Goal: Task Accomplishment & Management: Use online tool/utility

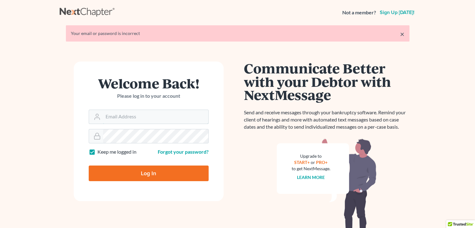
type input "paul@chapter7ok.com"
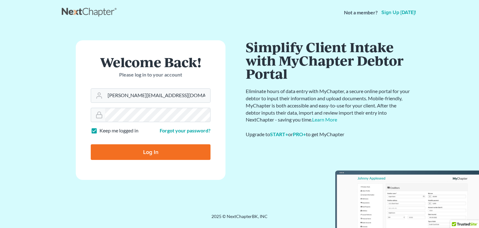
click at [163, 140] on div "Log In" at bounding box center [151, 149] width 120 height 21
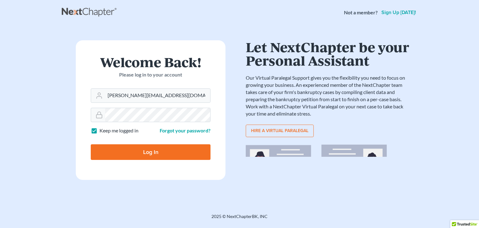
click at [158, 155] on input "Log In" at bounding box center [151, 152] width 120 height 16
type input "Thinking..."
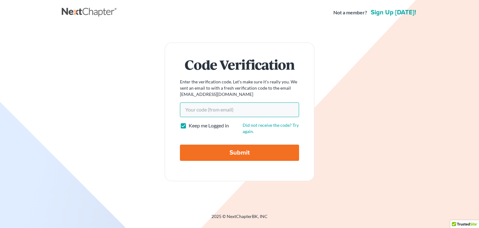
click at [203, 111] on input "Your code(from email)" at bounding box center [239, 109] width 119 height 14
paste input "871000"
type input "871000"
click at [222, 160] on input "Submit" at bounding box center [239, 153] width 119 height 16
type input "Thinking..."
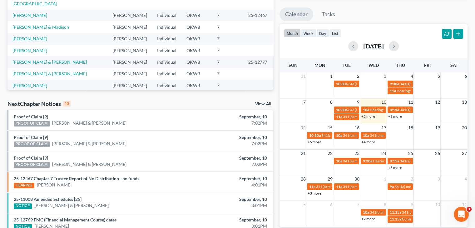
scroll to position [108, 0]
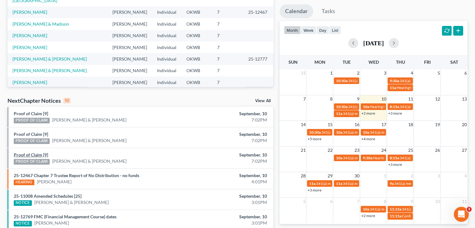
click at [41, 154] on link "Proof of Claim [9]" at bounding box center [31, 154] width 34 height 5
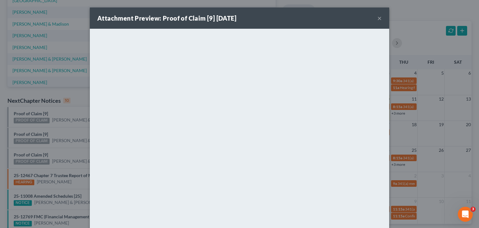
click at [378, 16] on button "×" at bounding box center [380, 17] width 4 height 7
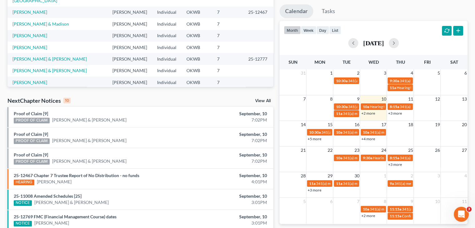
click at [35, 120] on div "PROOF OF CLAIM" at bounding box center [32, 121] width 36 height 6
click at [38, 113] on link "Proof of Claim [9]" at bounding box center [31, 113] width 34 height 5
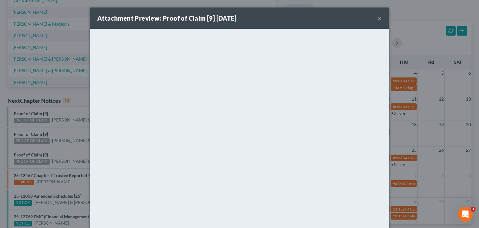
click at [378, 17] on button "×" at bounding box center [380, 17] width 4 height 7
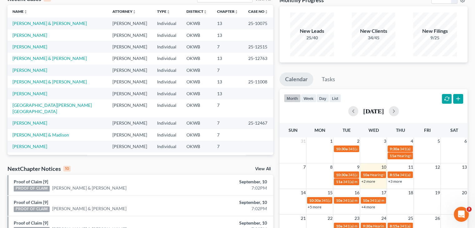
scroll to position [0, 0]
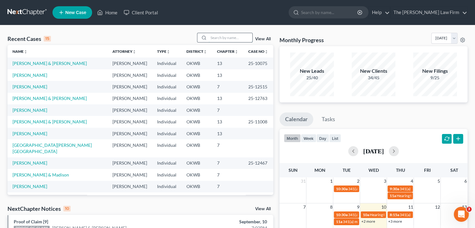
click at [225, 41] on input "search" at bounding box center [231, 37] width 44 height 9
type input "[PERSON_NAME]"
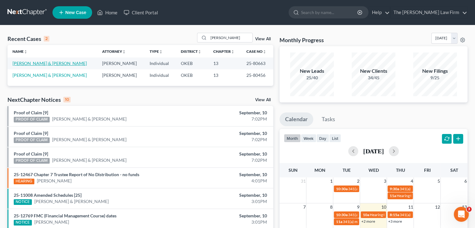
click at [52, 63] on link "[PERSON_NAME] & [PERSON_NAME]" at bounding box center [49, 63] width 74 height 5
select select "2"
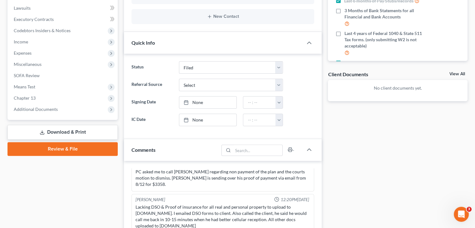
scroll to position [165, 0]
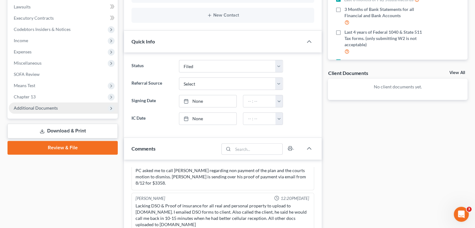
click at [44, 108] on span "Additional Documents" at bounding box center [36, 107] width 44 height 5
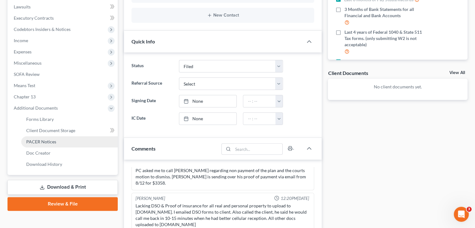
click at [46, 140] on span "PACER Notices" at bounding box center [41, 141] width 30 height 5
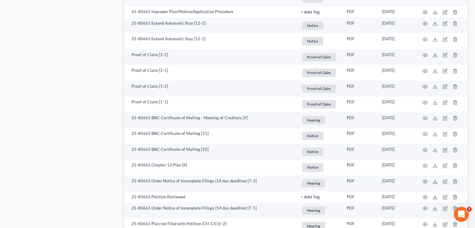
scroll to position [908, 0]
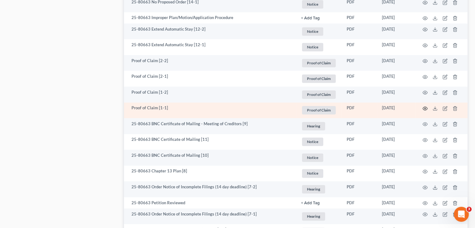
click at [425, 108] on circle "button" at bounding box center [424, 108] width 1 height 1
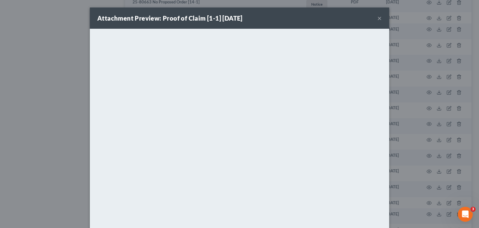
click at [378, 18] on button "×" at bounding box center [380, 17] width 4 height 7
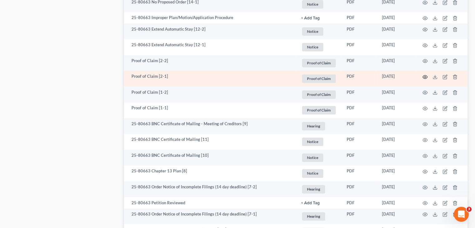
click at [426, 78] on icon "button" at bounding box center [424, 76] width 5 height 5
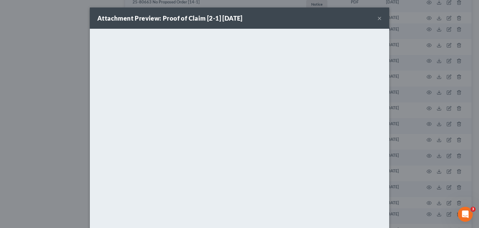
click at [378, 15] on button "×" at bounding box center [380, 17] width 4 height 7
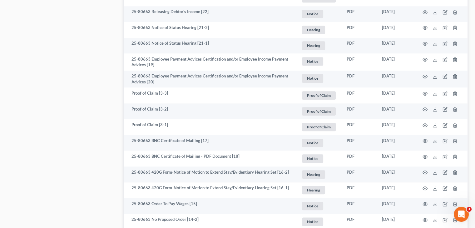
scroll to position [674, 0]
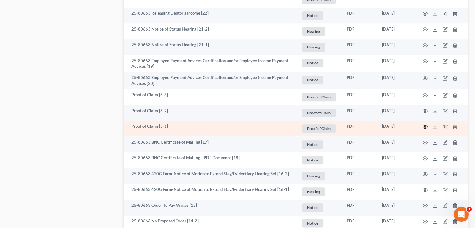
click at [423, 125] on icon "button" at bounding box center [425, 126] width 5 height 3
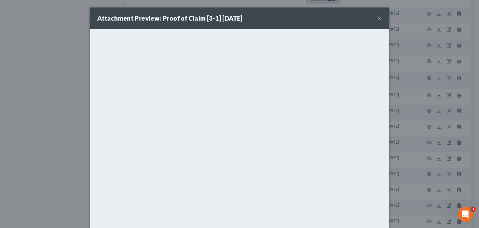
click at [378, 17] on button "×" at bounding box center [380, 17] width 4 height 7
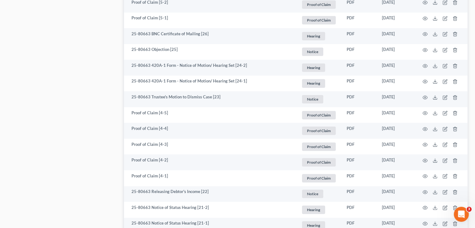
scroll to position [494, 0]
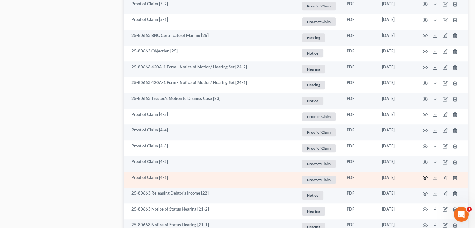
click at [425, 179] on icon "button" at bounding box center [424, 177] width 5 height 5
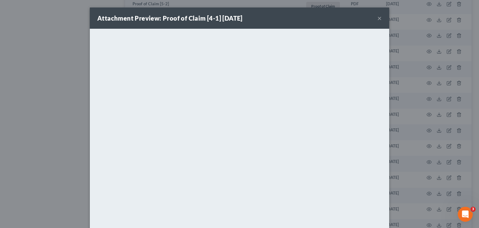
click at [378, 16] on button "×" at bounding box center [380, 17] width 4 height 7
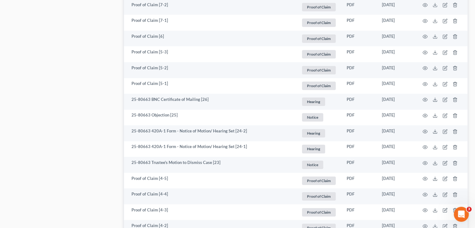
scroll to position [410, 0]
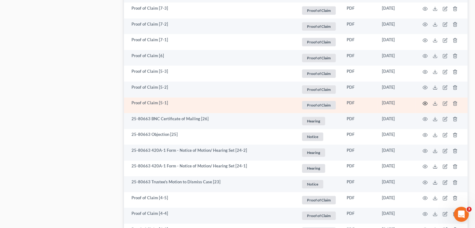
click at [424, 104] on icon "button" at bounding box center [424, 103] width 5 height 5
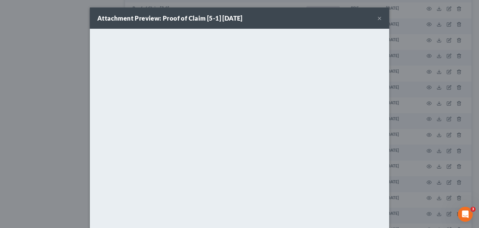
click at [378, 19] on button "×" at bounding box center [380, 17] width 4 height 7
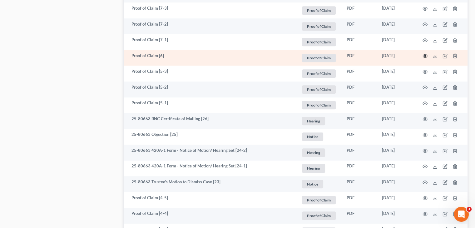
click at [425, 56] on icon "button" at bounding box center [424, 55] width 5 height 5
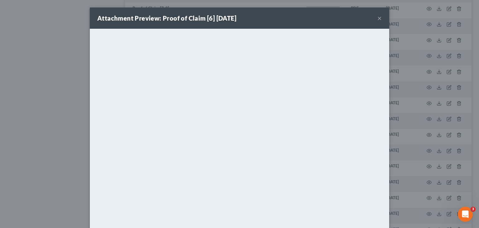
click at [378, 17] on button "×" at bounding box center [380, 17] width 4 height 7
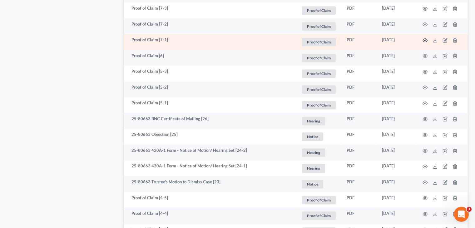
click at [425, 39] on icon "button" at bounding box center [425, 39] width 5 height 3
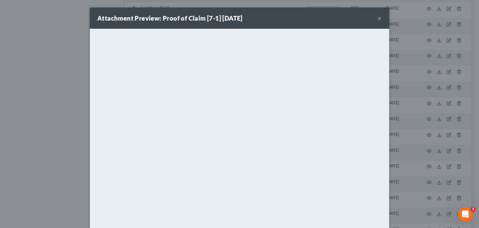
click at [379, 20] on button "×" at bounding box center [380, 17] width 4 height 7
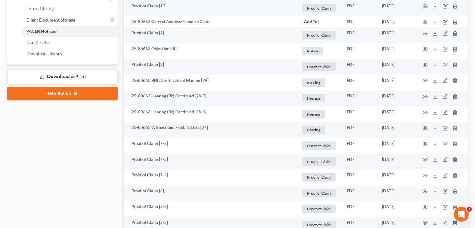
scroll to position [272, 0]
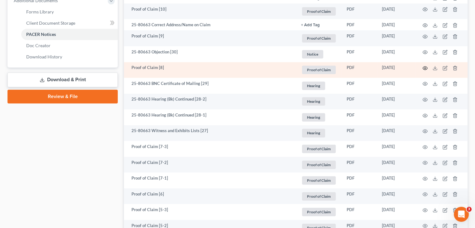
click at [426, 67] on icon "button" at bounding box center [424, 68] width 5 height 5
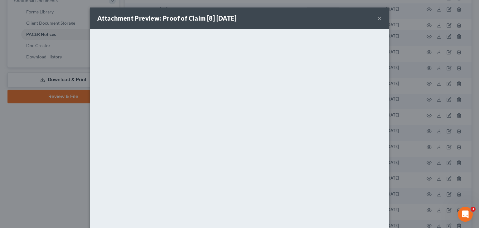
click at [379, 17] on button "×" at bounding box center [380, 17] width 4 height 7
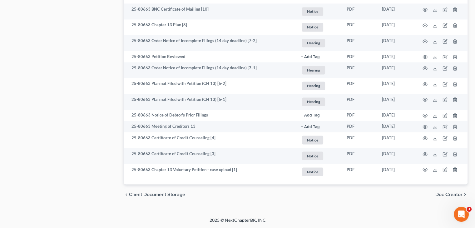
scroll to position [1055, 0]
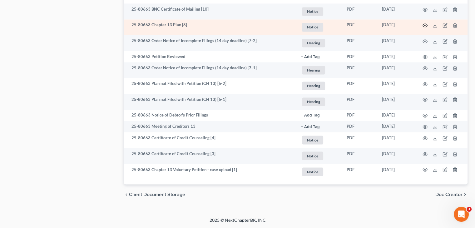
click at [425, 26] on circle "button" at bounding box center [424, 25] width 1 height 1
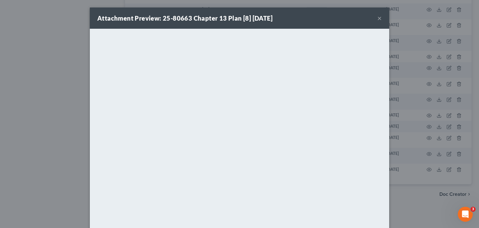
click at [378, 19] on button "×" at bounding box center [380, 17] width 4 height 7
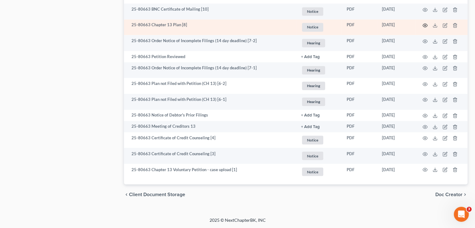
click at [426, 26] on icon "button" at bounding box center [424, 25] width 5 height 5
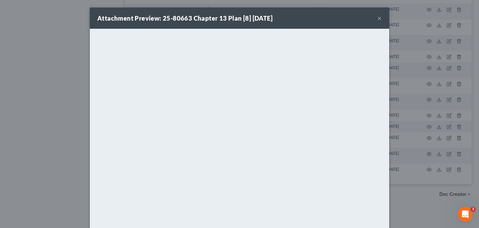
click at [378, 20] on button "×" at bounding box center [380, 17] width 4 height 7
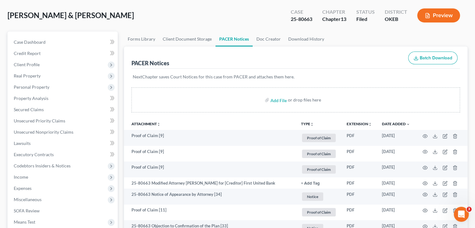
scroll to position [20, 0]
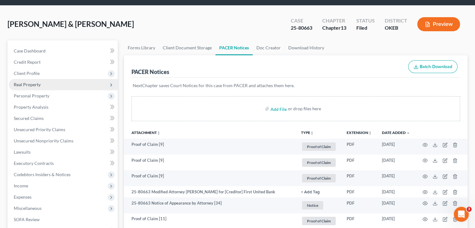
click at [21, 83] on span "Real Property" at bounding box center [27, 84] width 27 height 5
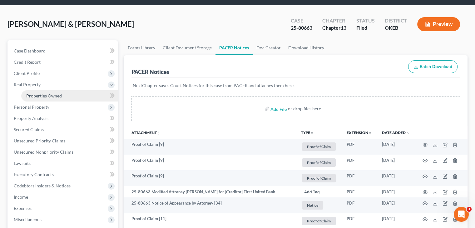
click at [49, 96] on span "Properties Owned" at bounding box center [44, 95] width 36 height 5
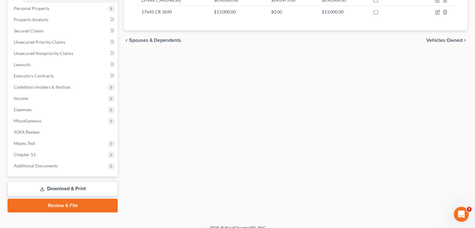
scroll to position [120, 0]
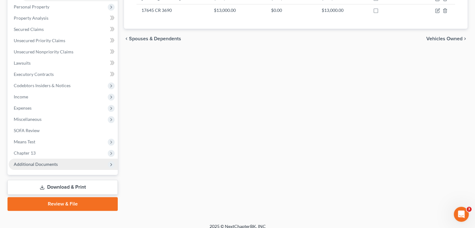
click at [48, 162] on span "Additional Documents" at bounding box center [36, 163] width 44 height 5
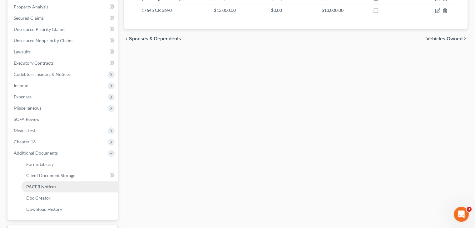
click at [51, 186] on span "PACER Notices" at bounding box center [41, 186] width 30 height 5
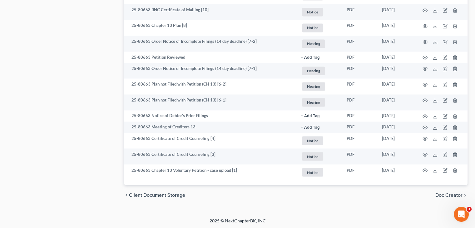
scroll to position [1055, 0]
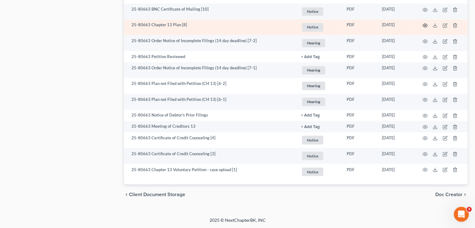
click at [424, 24] on icon "button" at bounding box center [424, 25] width 5 height 5
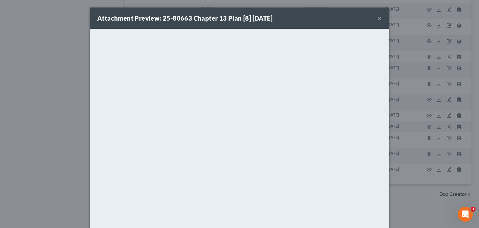
click at [378, 18] on button "×" at bounding box center [380, 17] width 4 height 7
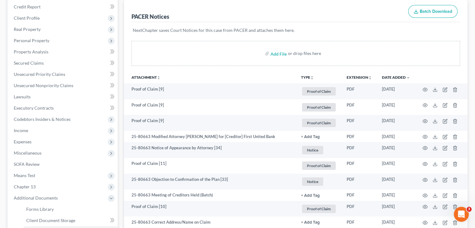
scroll to position [0, 0]
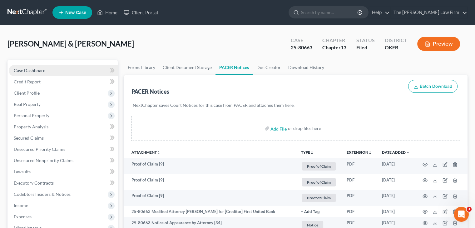
click at [29, 67] on link "Case Dashboard" at bounding box center [63, 70] width 109 height 11
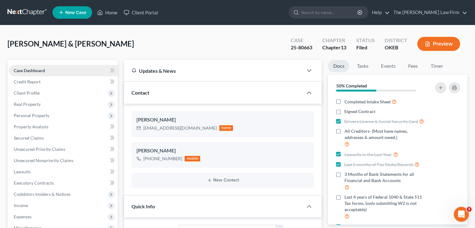
scroll to position [703, 0]
drag, startPoint x: 144, startPoint y: 128, endPoint x: 189, endPoint y: 130, distance: 45.3
click at [189, 130] on div "[EMAIL_ADDRESS][DOMAIN_NAME]" at bounding box center [179, 128] width 73 height 6
copy div "[EMAIL_ADDRESS][DOMAIN_NAME]"
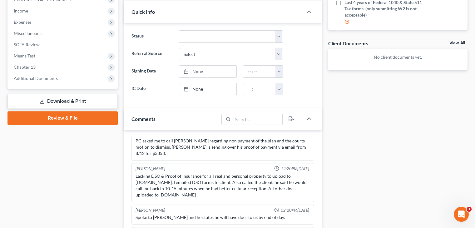
scroll to position [210, 0]
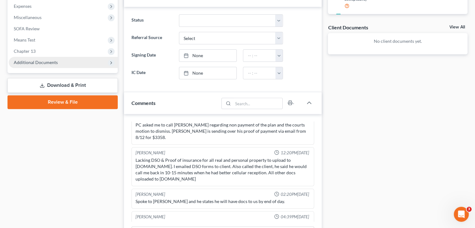
click at [63, 60] on span "Additional Documents" at bounding box center [63, 62] width 109 height 11
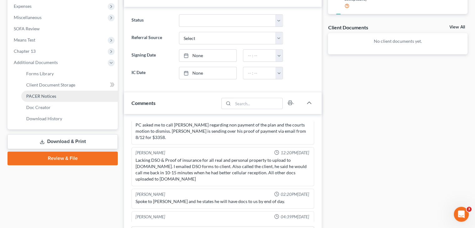
click at [54, 96] on span "PACER Notices" at bounding box center [41, 95] width 30 height 5
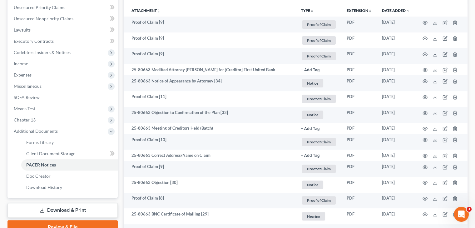
scroll to position [157, 0]
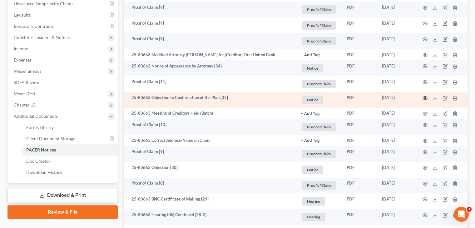
click at [425, 97] on icon "button" at bounding box center [424, 98] width 5 height 5
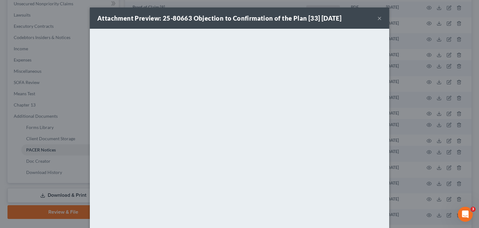
click at [378, 17] on button "×" at bounding box center [380, 17] width 4 height 7
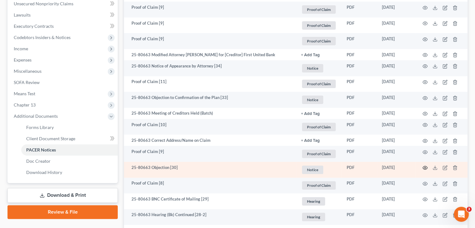
click at [426, 166] on icon "button" at bounding box center [425, 167] width 5 height 3
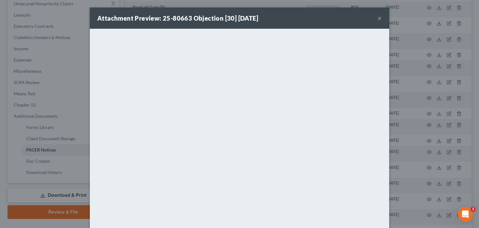
click at [378, 18] on button "×" at bounding box center [380, 17] width 4 height 7
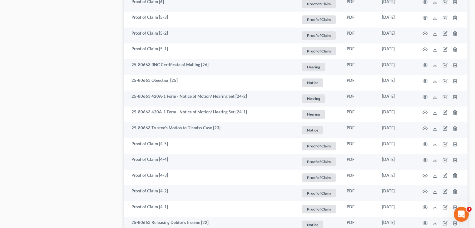
scroll to position [466, 0]
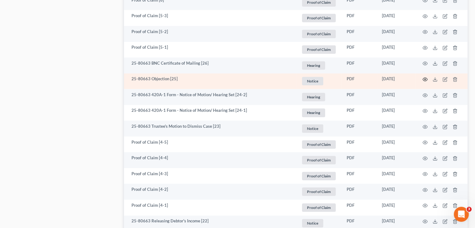
click at [425, 80] on circle "button" at bounding box center [424, 79] width 1 height 1
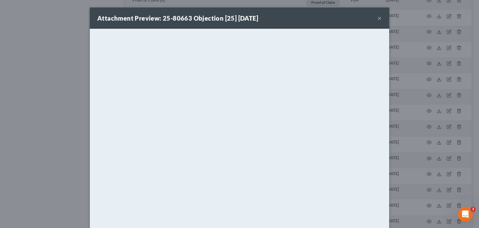
click at [379, 17] on button "×" at bounding box center [380, 17] width 4 height 7
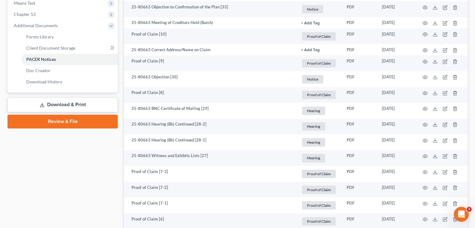
scroll to position [238, 0]
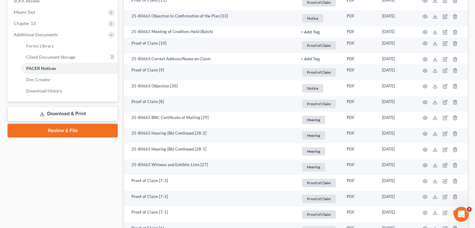
click at [61, 115] on link "Download & Print" at bounding box center [62, 113] width 110 height 15
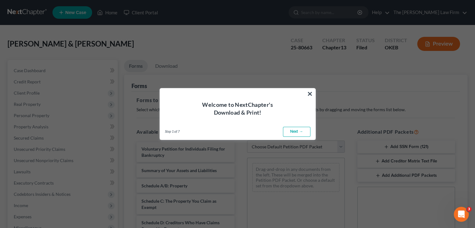
click at [300, 131] on link "Next →" at bounding box center [296, 132] width 27 height 10
select select "0"
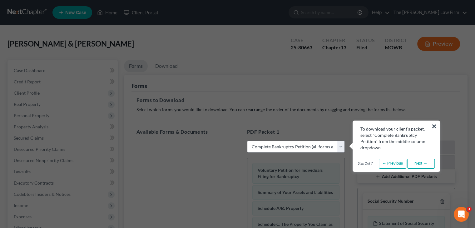
click at [417, 164] on link "Next →" at bounding box center [420, 164] width 27 height 10
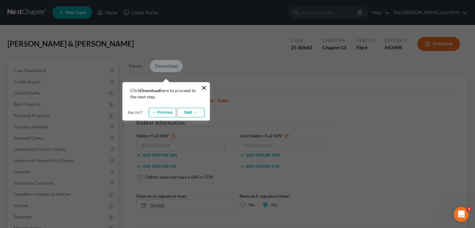
click at [194, 113] on link "Next →" at bounding box center [190, 113] width 27 height 10
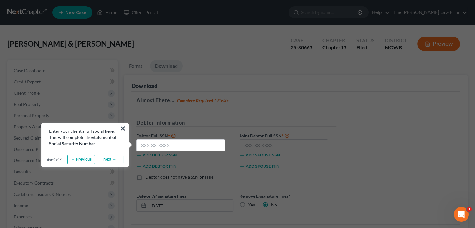
click at [106, 163] on link "Next →" at bounding box center [109, 160] width 27 height 10
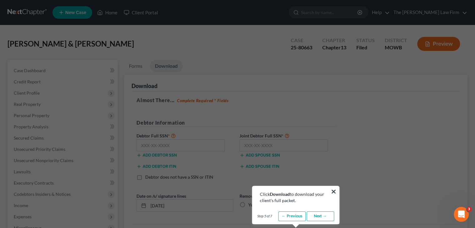
click at [320, 216] on link "Next →" at bounding box center [320, 216] width 27 height 10
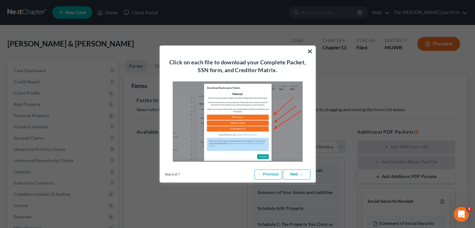
click at [293, 173] on link "Next →" at bounding box center [296, 175] width 27 height 10
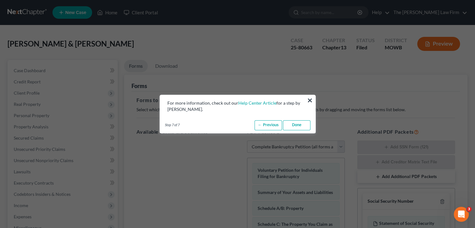
click at [294, 125] on link "Done" at bounding box center [296, 125] width 27 height 10
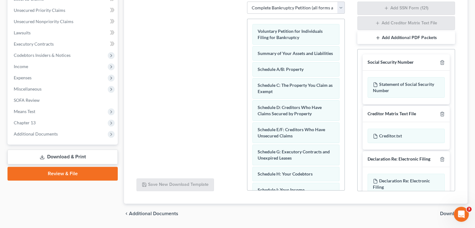
scroll to position [147, 0]
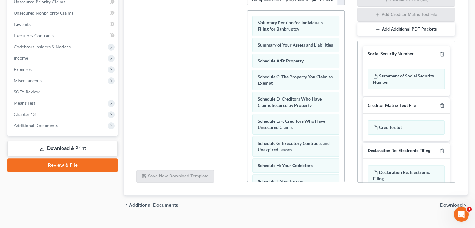
click at [82, 148] on link "Download & Print" at bounding box center [62, 148] width 110 height 15
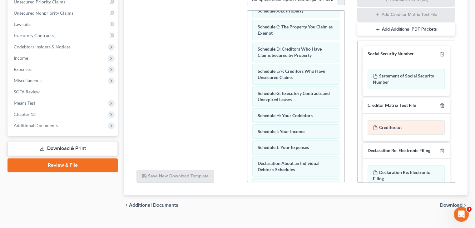
click at [406, 129] on div "Creditor.txt" at bounding box center [405, 127] width 77 height 14
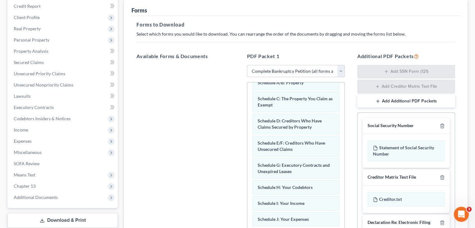
scroll to position [75, 0]
click at [361, 97] on div "Additional PDF Packets Add SSN Form (121) Add Creditor Matrix Text File Add Add…" at bounding box center [406, 154] width 110 height 212
click at [275, 72] on select "Choose Default Petition PDF Packet Complete Bankruptcy Petition (all forms and …" at bounding box center [296, 72] width 98 height 12
select select
click at [247, 66] on select "Choose Default Petition PDF Packet Complete Bankruptcy Petition (all forms and …" at bounding box center [296, 72] width 98 height 12
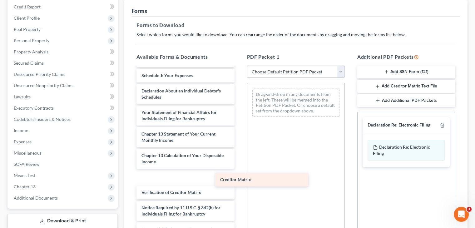
scroll to position [152, 0]
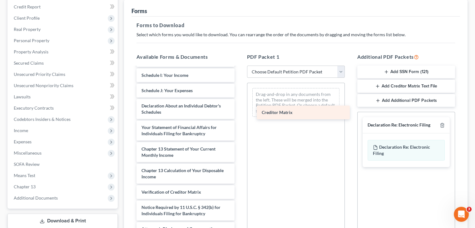
drag, startPoint x: 177, startPoint y: 174, endPoint x: 295, endPoint y: 110, distance: 134.4
click at [239, 110] on div "Creditor Matrix Voluntary Petition for Individuals Filing for Bankruptcy Summar…" at bounding box center [185, 75] width 108 height 321
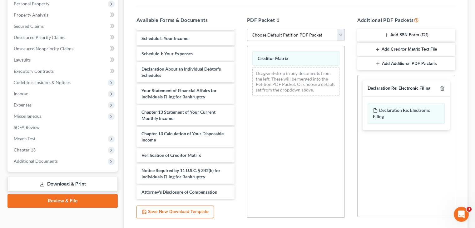
scroll to position [112, 0]
drag, startPoint x: 405, startPoint y: 46, endPoint x: 327, endPoint y: 88, distance: 88.8
click at [327, 88] on div "Available Forms & Documents Voluntary Petition for Individuals Filing for Bankr…" at bounding box center [295, 117] width 331 height 212
click at [373, 50] on button "Add Creditor Matrix Text File" at bounding box center [406, 48] width 98 height 13
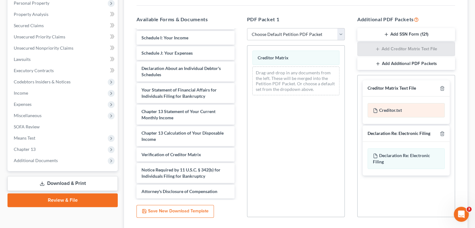
click at [409, 108] on div "Creditor.txt" at bounding box center [405, 110] width 77 height 14
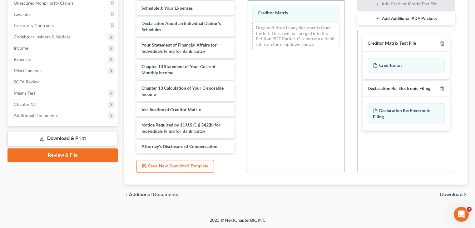
click at [454, 193] on span "Download" at bounding box center [451, 194] width 22 height 5
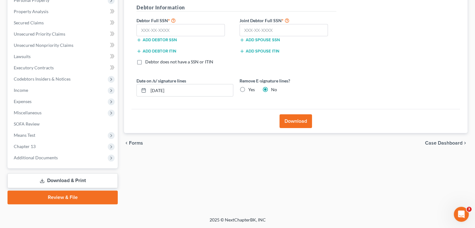
scroll to position [115, 0]
click at [292, 122] on button "Download" at bounding box center [295, 122] width 32 height 14
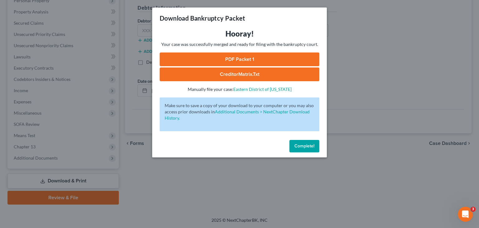
click at [228, 75] on link "CreditorMatrix.txt" at bounding box center [240, 74] width 160 height 14
click at [267, 56] on link "PDF Packet 1" at bounding box center [240, 59] width 160 height 14
click at [307, 147] on span "Complete!" at bounding box center [305, 145] width 20 height 5
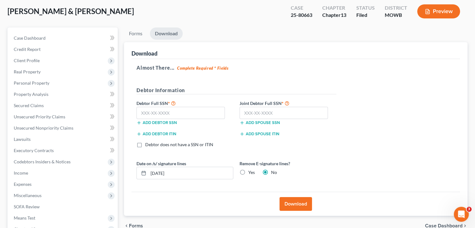
scroll to position [0, 0]
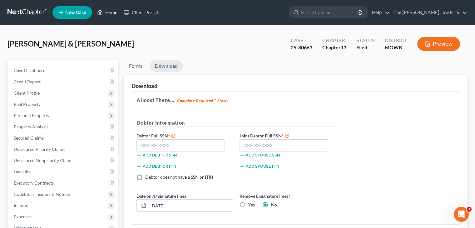
click at [110, 11] on link "Home" at bounding box center [107, 12] width 27 height 11
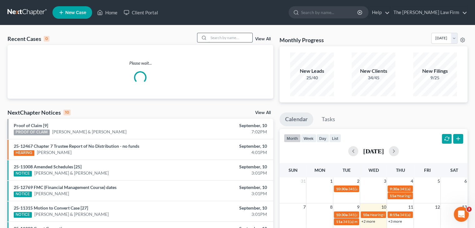
click at [230, 39] on input "search" at bounding box center [231, 37] width 44 height 9
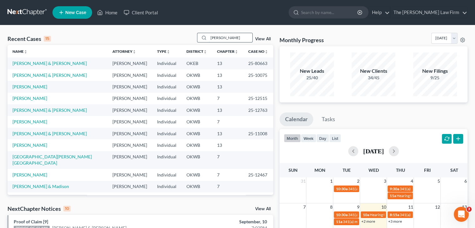
type input "[PERSON_NAME]"
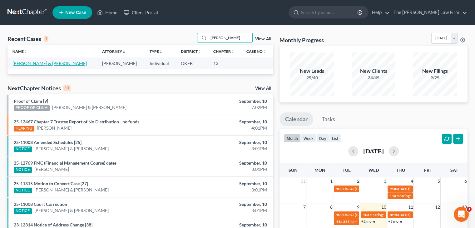
click at [28, 62] on link "[PERSON_NAME] & [PERSON_NAME]" at bounding box center [49, 63] width 74 height 5
select select "4"
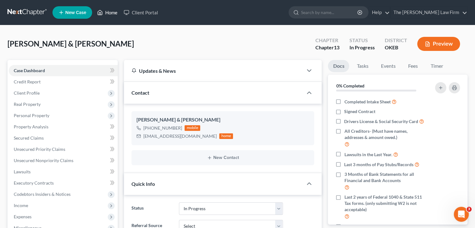
click at [108, 11] on link "Home" at bounding box center [107, 12] width 27 height 11
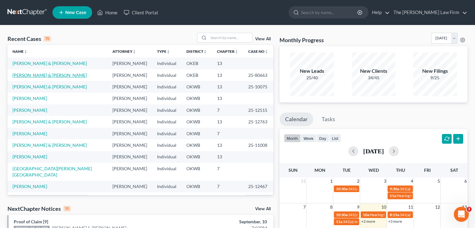
click at [53, 75] on link "[PERSON_NAME] & [PERSON_NAME]" at bounding box center [49, 74] width 74 height 5
select select "2"
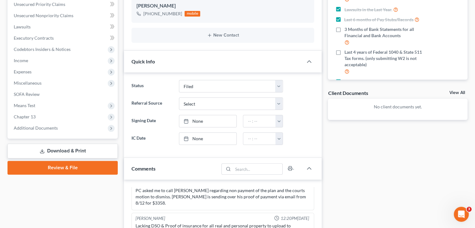
scroll to position [145, 0]
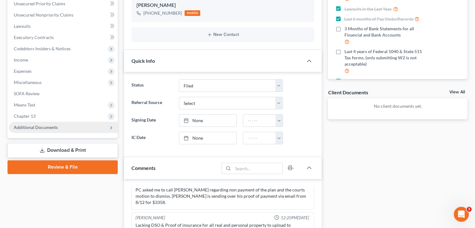
click at [34, 127] on span "Additional Documents" at bounding box center [36, 127] width 44 height 5
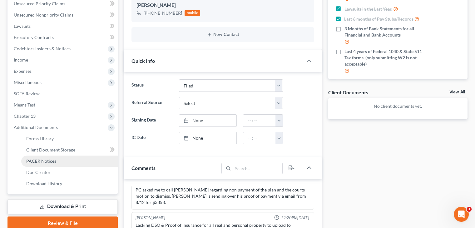
click at [40, 164] on link "PACER Notices" at bounding box center [69, 160] width 96 height 11
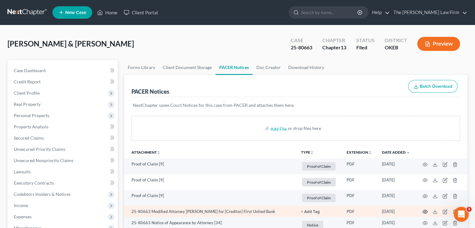
click at [423, 211] on icon "button" at bounding box center [424, 211] width 5 height 5
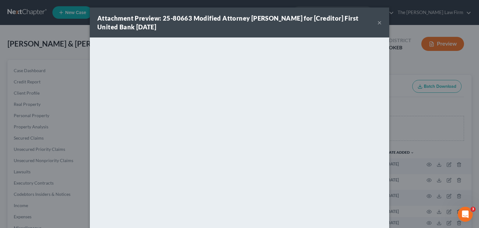
click at [378, 21] on button "×" at bounding box center [380, 22] width 4 height 7
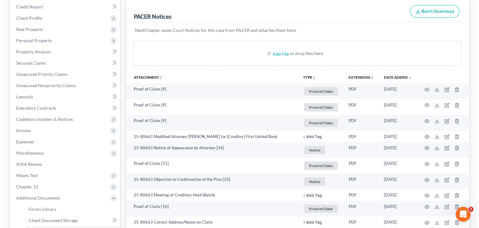
scroll to position [89, 0]
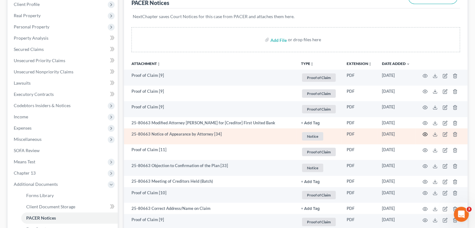
click at [424, 134] on circle "button" at bounding box center [424, 134] width 1 height 1
